Goal: Obtain resource: Obtain resource

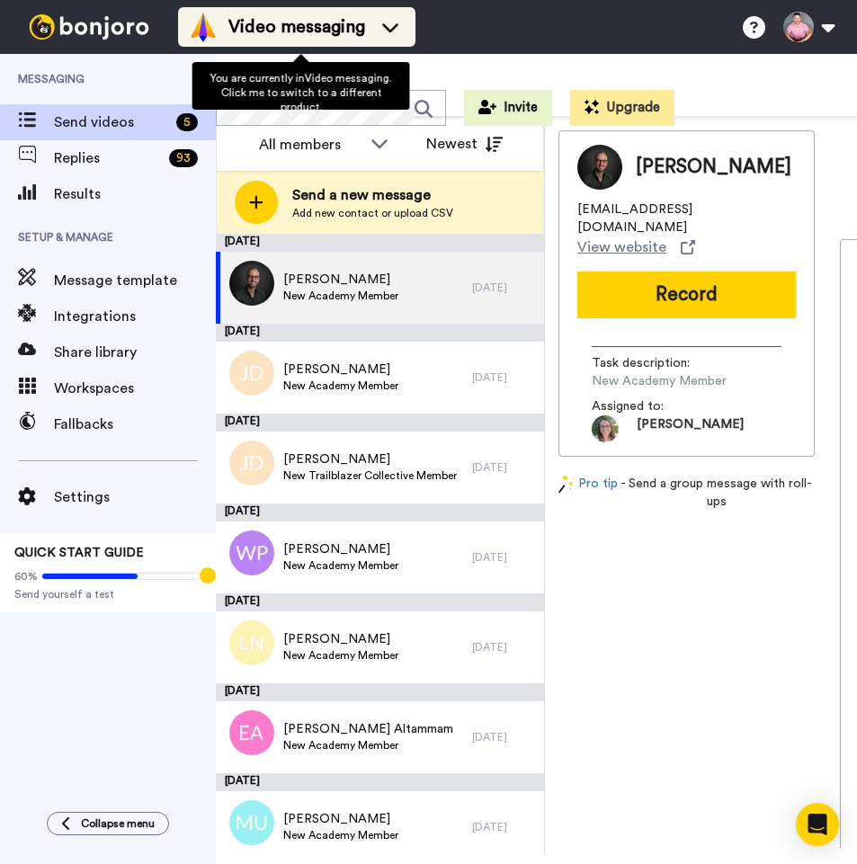
click at [343, 41] on li "Video messaging" at bounding box center [296, 27] width 237 height 40
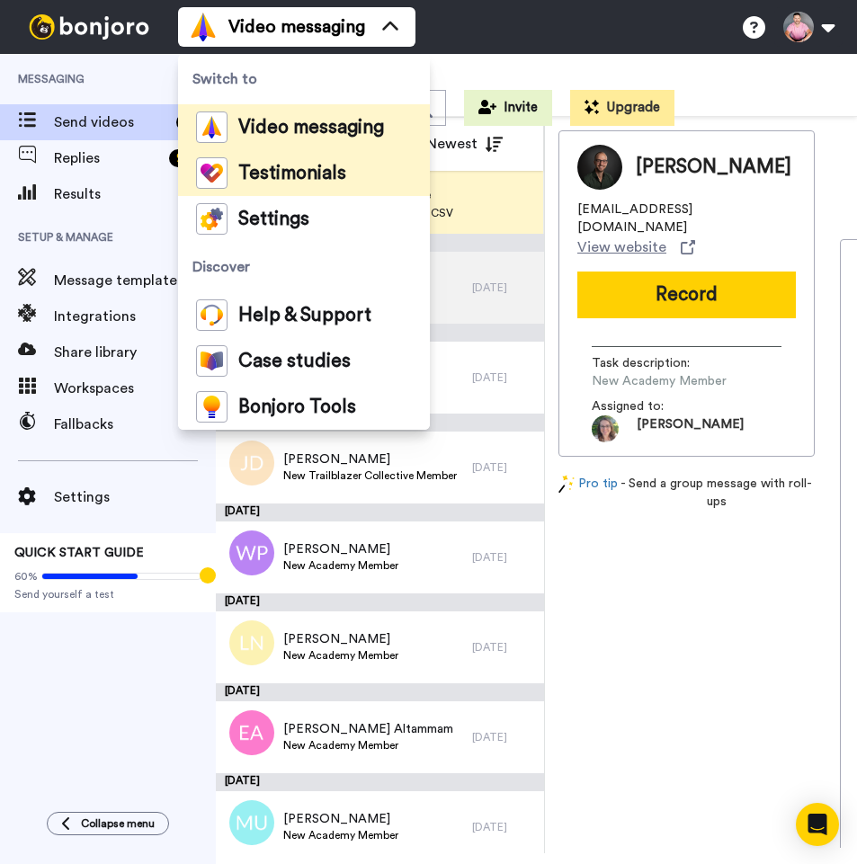
click at [323, 165] on span "Testimonials" at bounding box center [292, 174] width 108 height 18
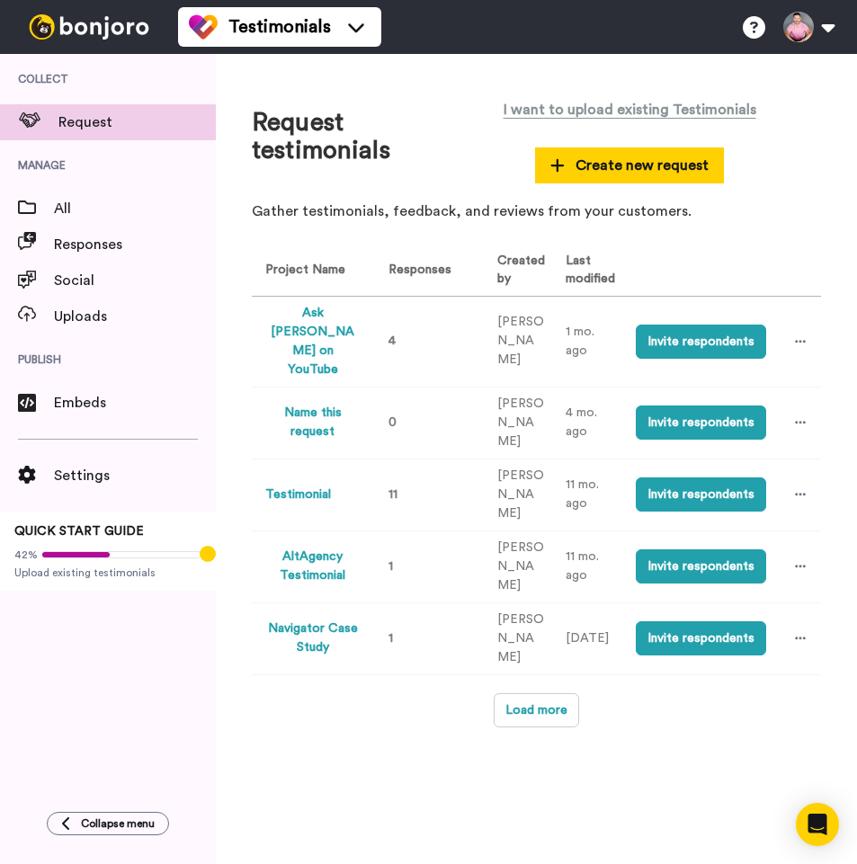
click at [320, 316] on button "Ask Greg on YouTube" at bounding box center [312, 342] width 95 height 76
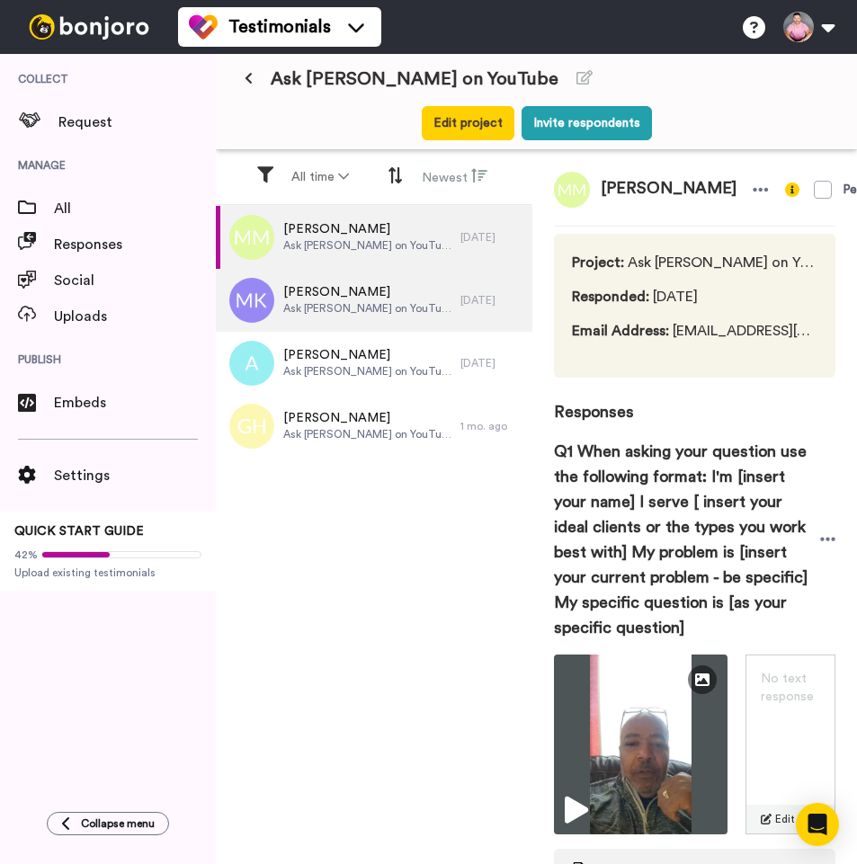
click at [356, 297] on span "Mukund Kolhatkar" at bounding box center [367, 292] width 168 height 18
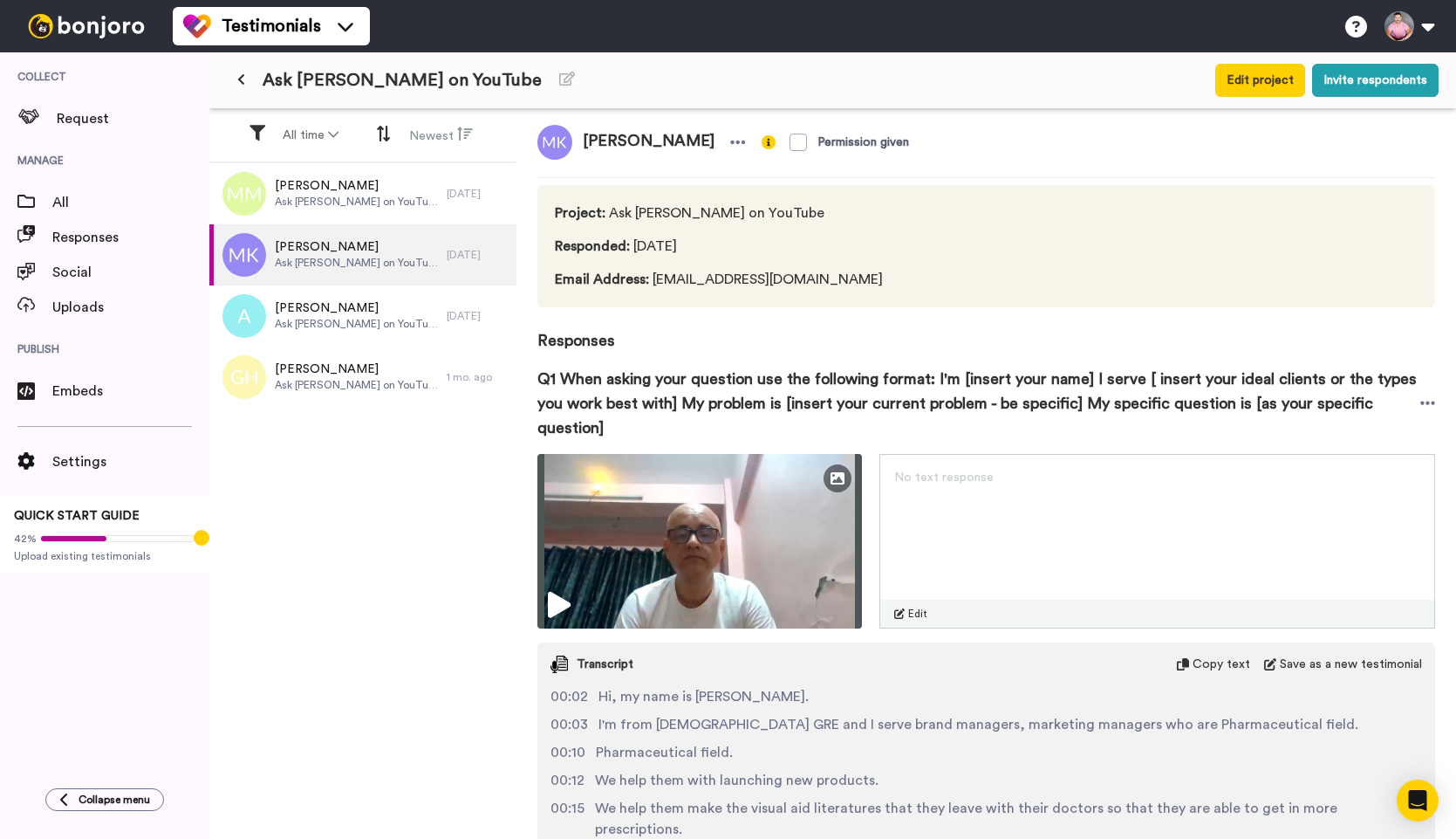
click at [831, 665] on span "Copy text" at bounding box center [1221, 664] width 57 height 17
